Goal: Transaction & Acquisition: Purchase product/service

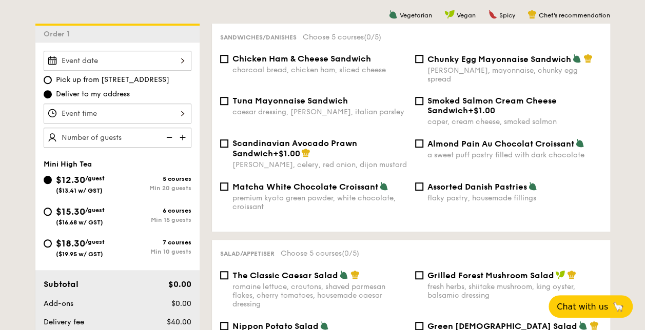
scroll to position [267, 0]
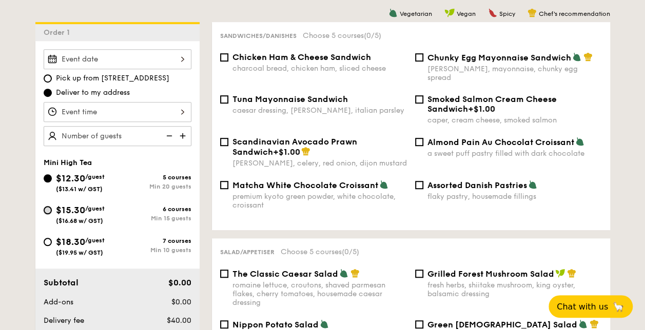
click at [45, 209] on input "$15.30 /guest ($16.68 w/ GST) 6 courses Min 15 guests" at bounding box center [48, 210] width 8 height 8
radio input "true"
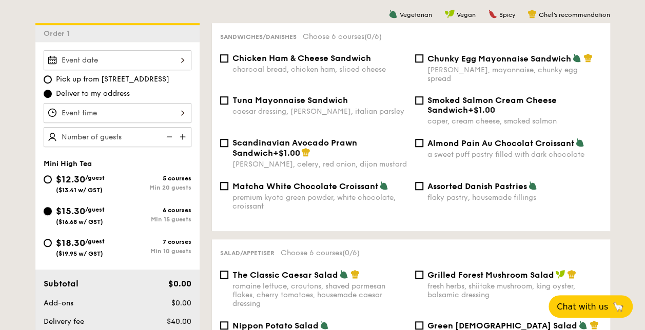
scroll to position [265, 0]
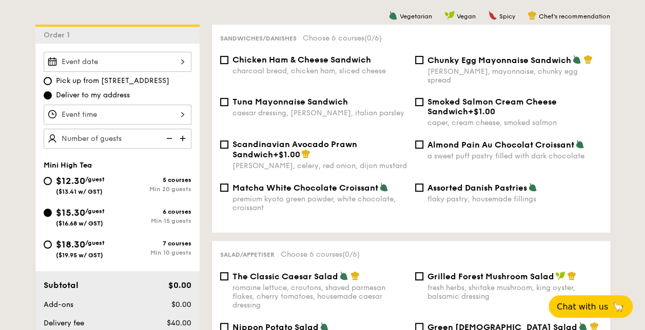
click at [186, 139] on img at bounding box center [183, 138] width 15 height 19
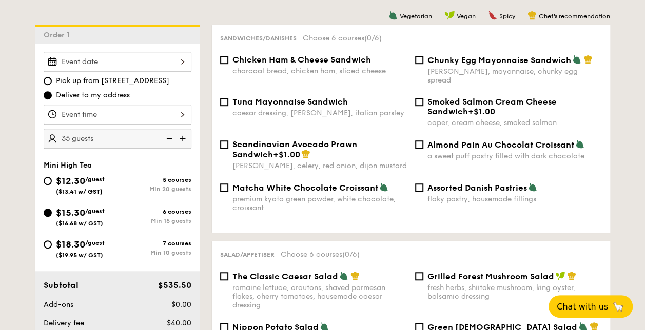
click at [186, 139] on img at bounding box center [183, 138] width 15 height 19
type input "50 guests"
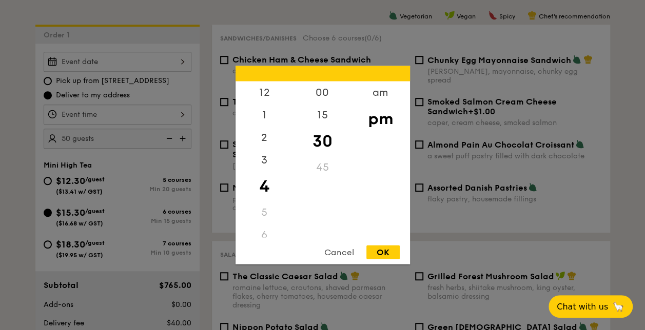
click at [185, 113] on div "12 1 2 3 4 5 6 7 8 9 10 11 00 15 30 45 am pm Cancel OK" at bounding box center [118, 115] width 148 height 20
click at [385, 253] on div "OK" at bounding box center [382, 253] width 33 height 14
type input "4:30PM"
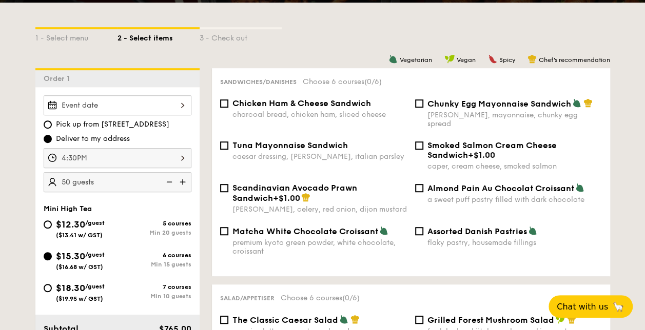
scroll to position [221, 0]
